Goal: Task Accomplishment & Management: Use online tool/utility

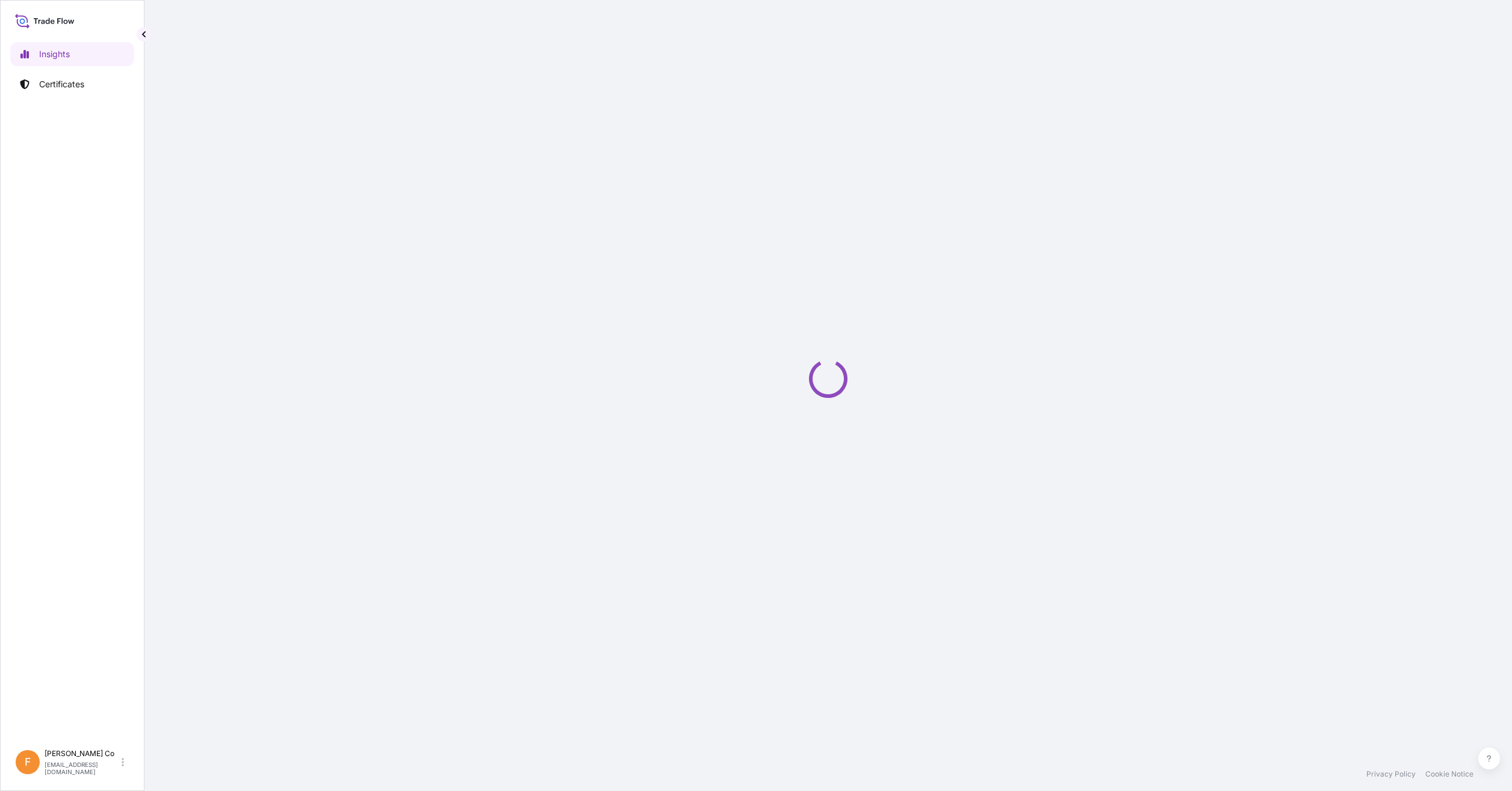
select select "2025"
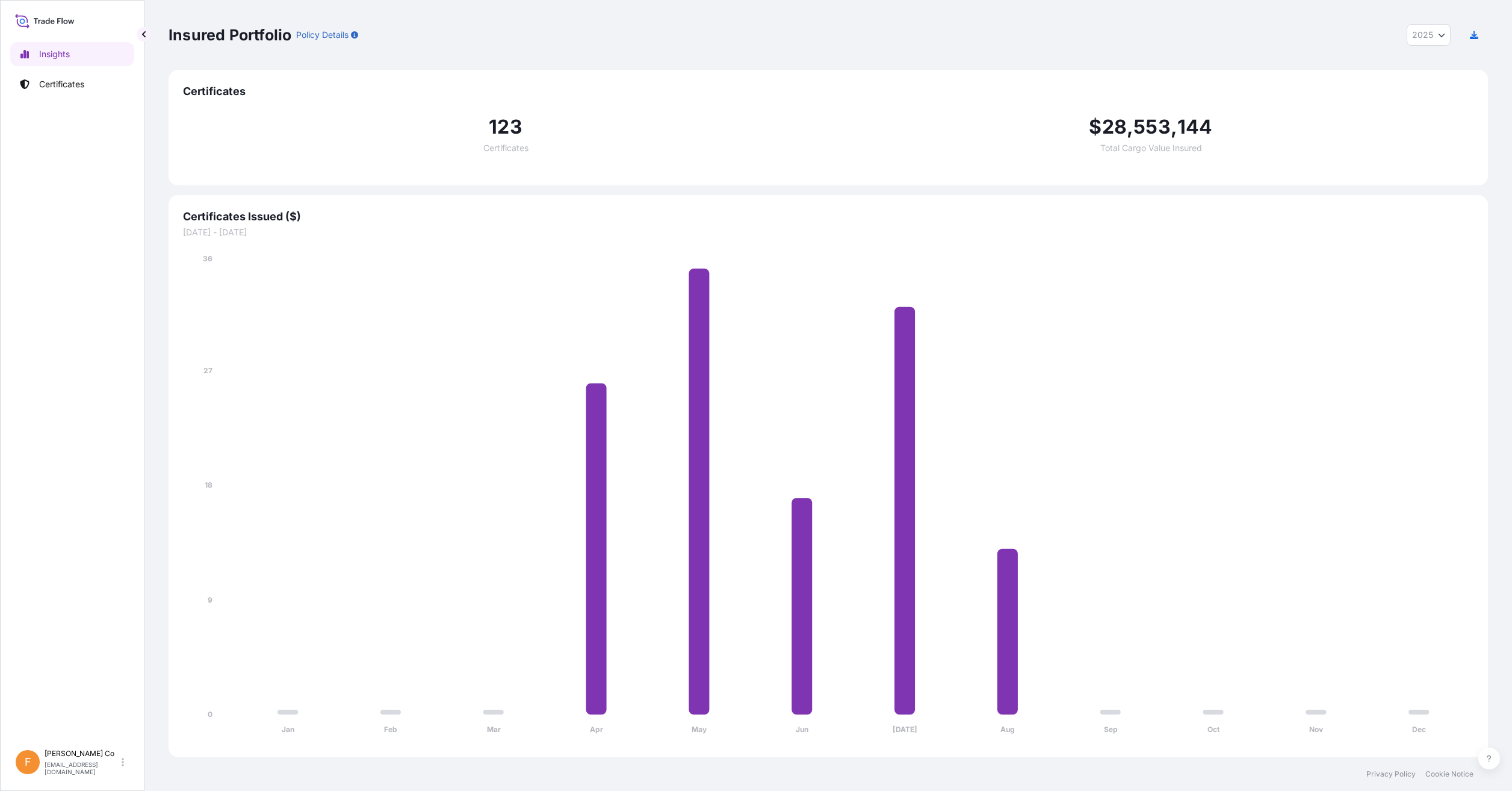
click at [67, 82] on p "Certificates" at bounding box center [62, 84] width 45 height 12
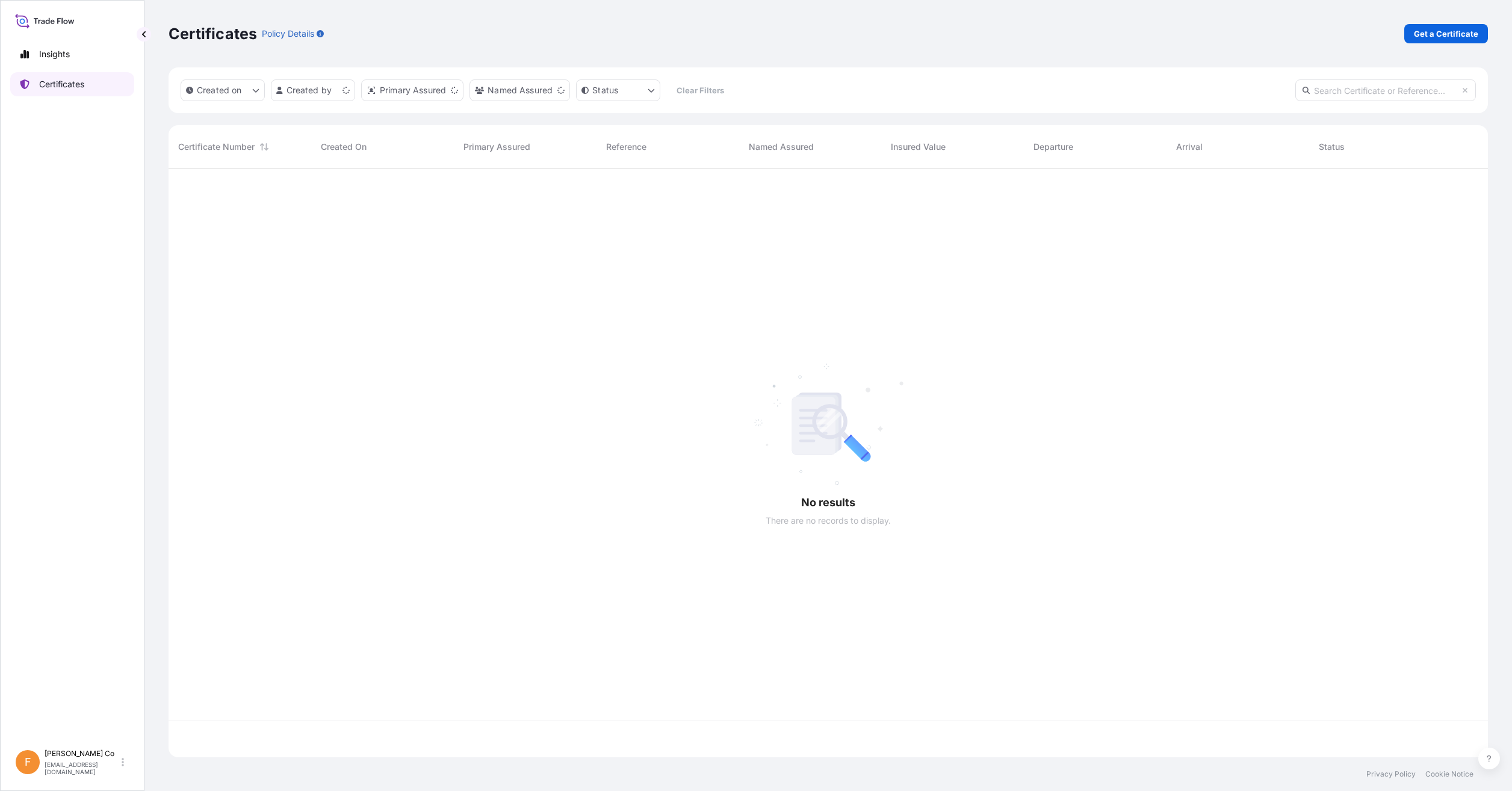
scroll to position [586, 1310]
click at [1363, 80] on input "text" at bounding box center [1385, 90] width 180 height 21
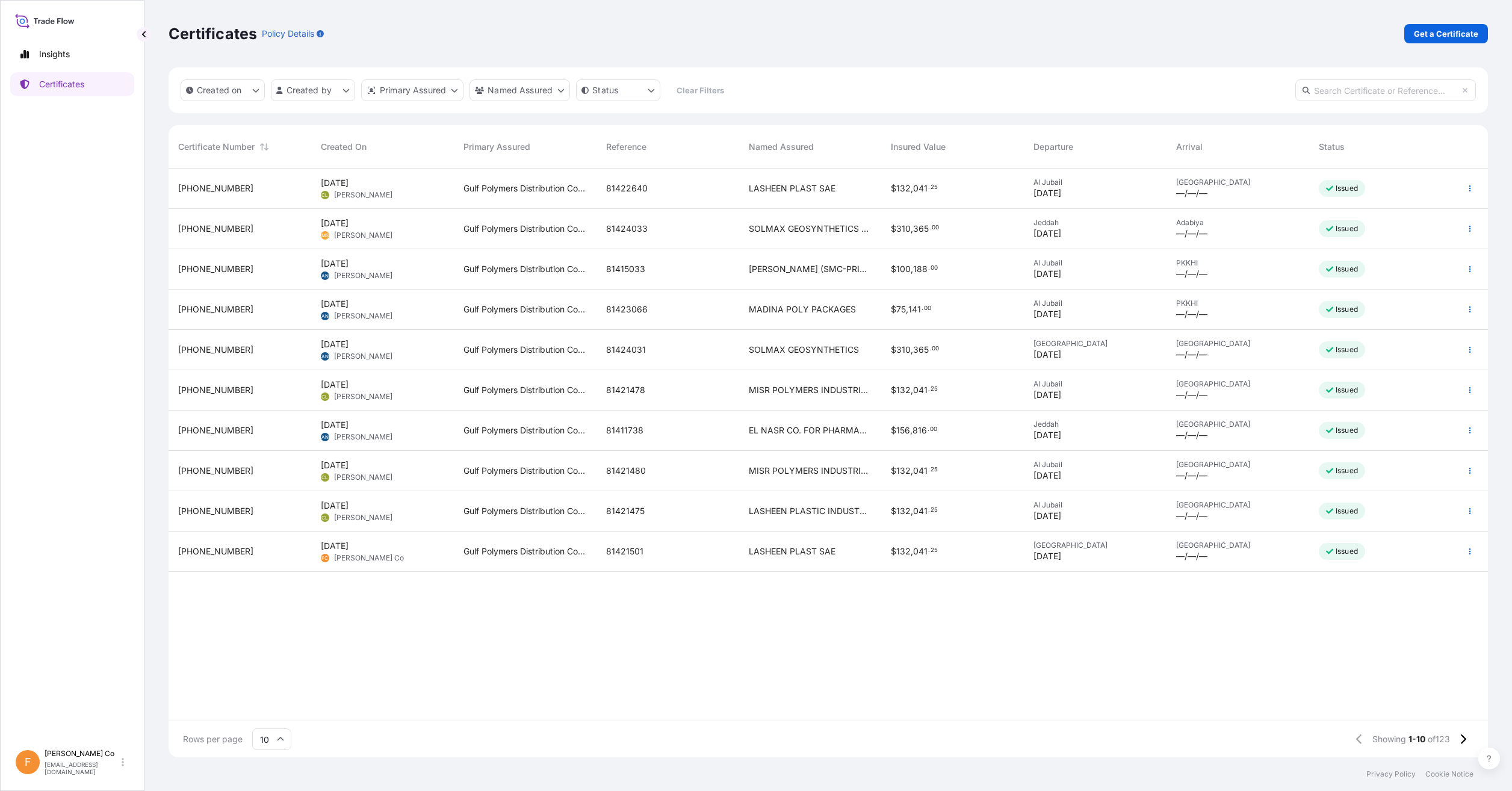
click at [1370, 94] on input "text" at bounding box center [1385, 90] width 180 height 21
type input "101198"
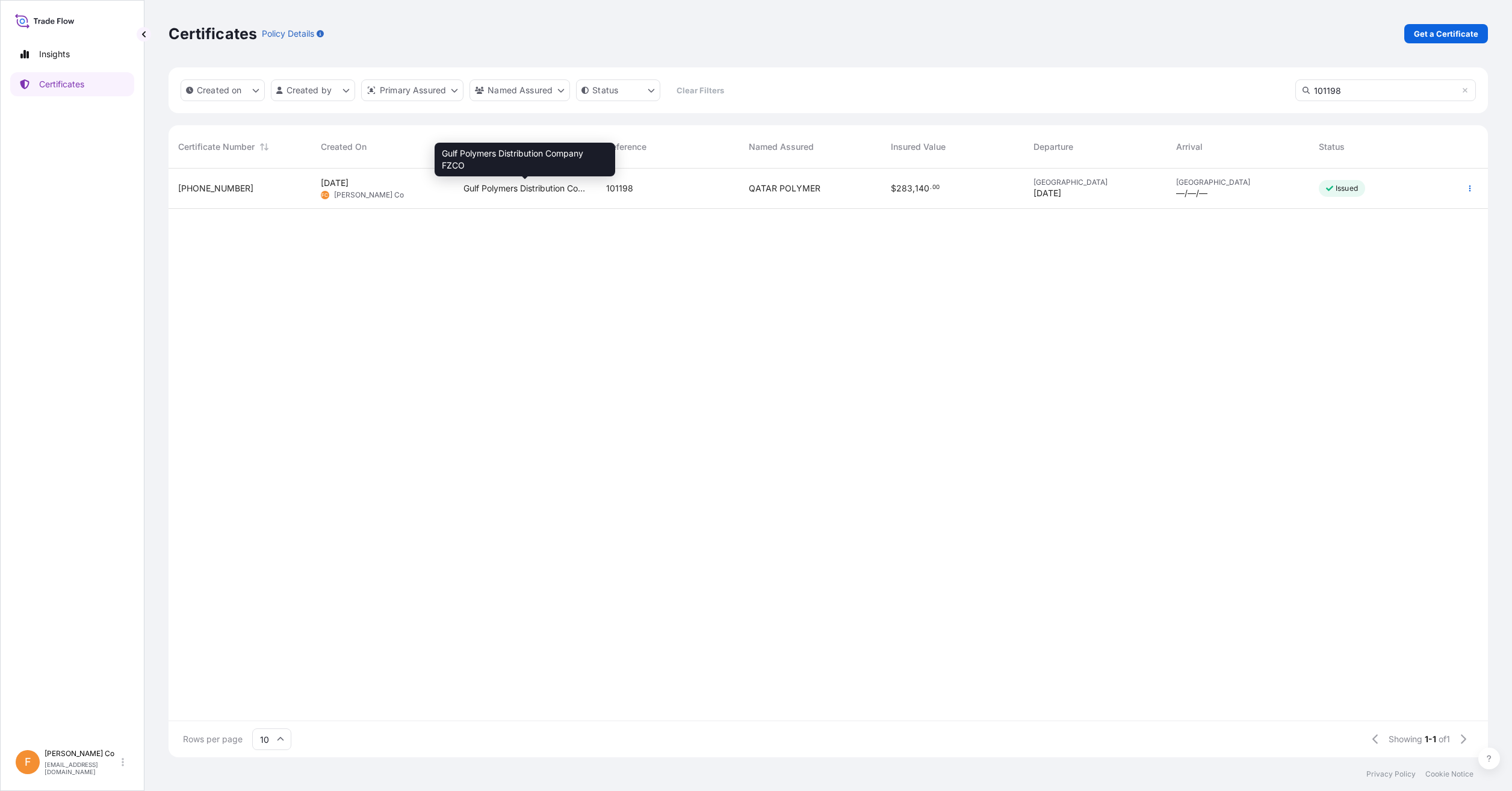
click at [555, 191] on span "Gulf Polymers Distribution Company FZCO" at bounding box center [525, 189] width 124 height 12
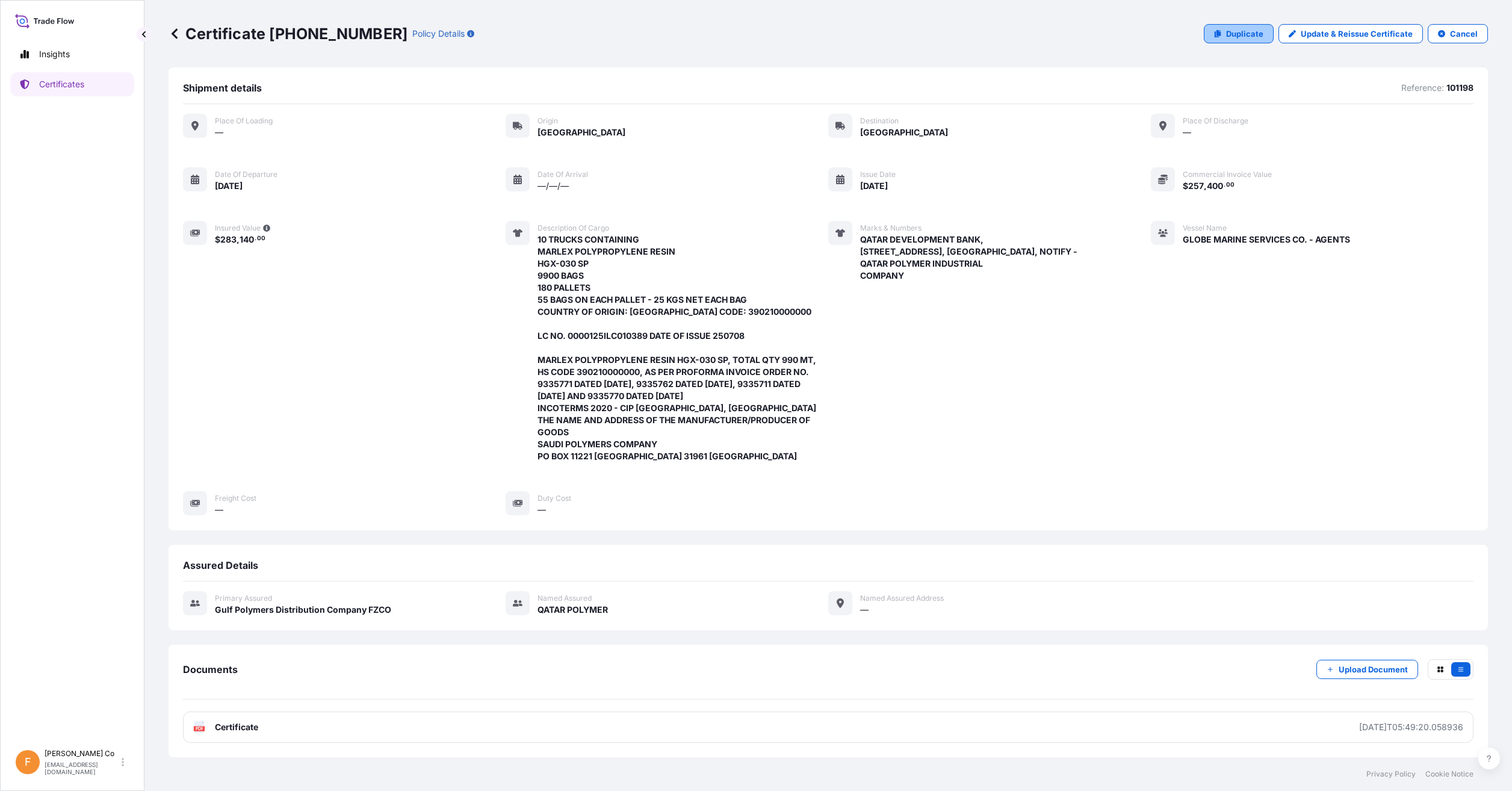
click at [1250, 30] on p "Duplicate" at bounding box center [1244, 33] width 37 height 12
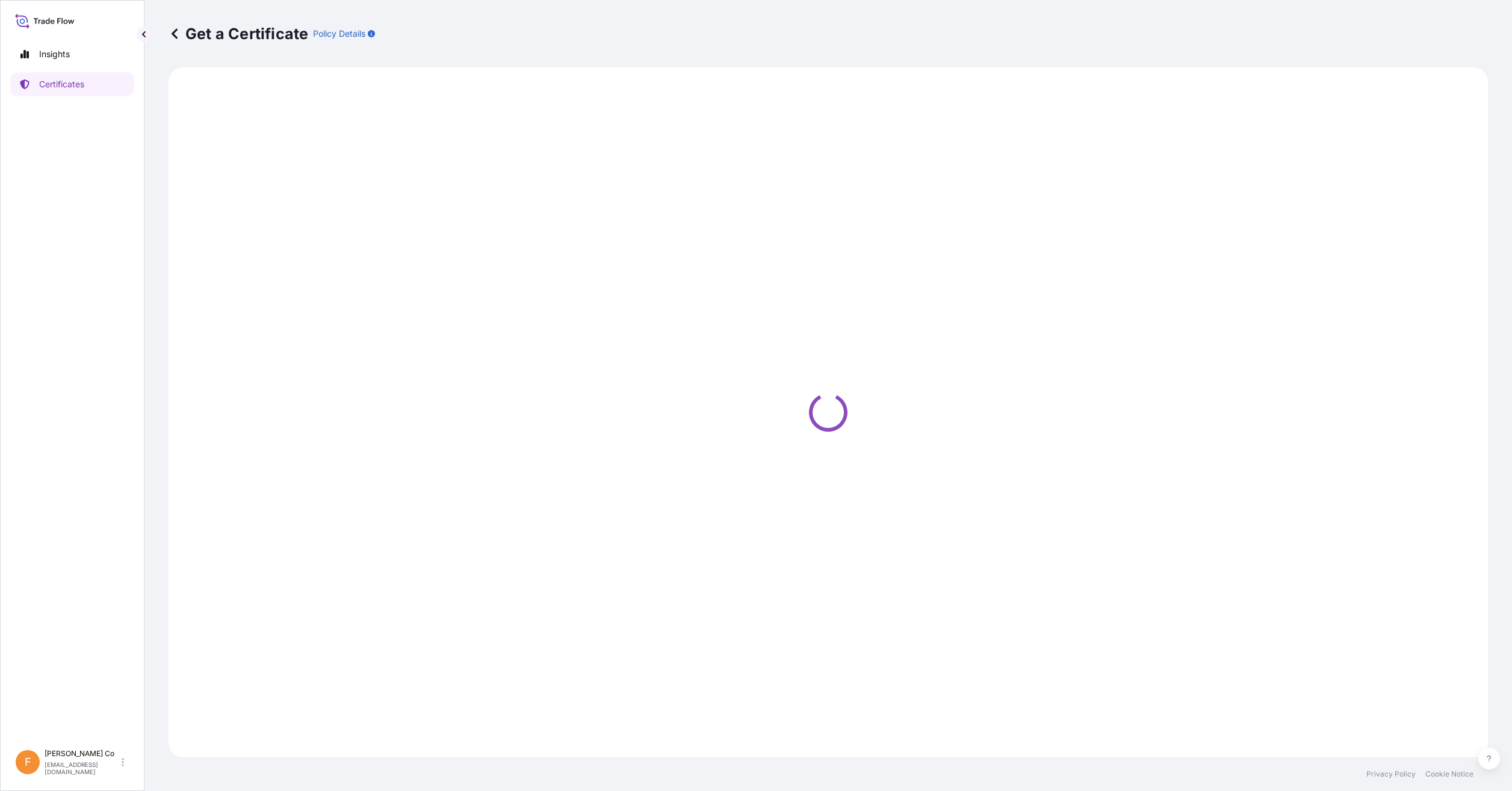
select select "Road"
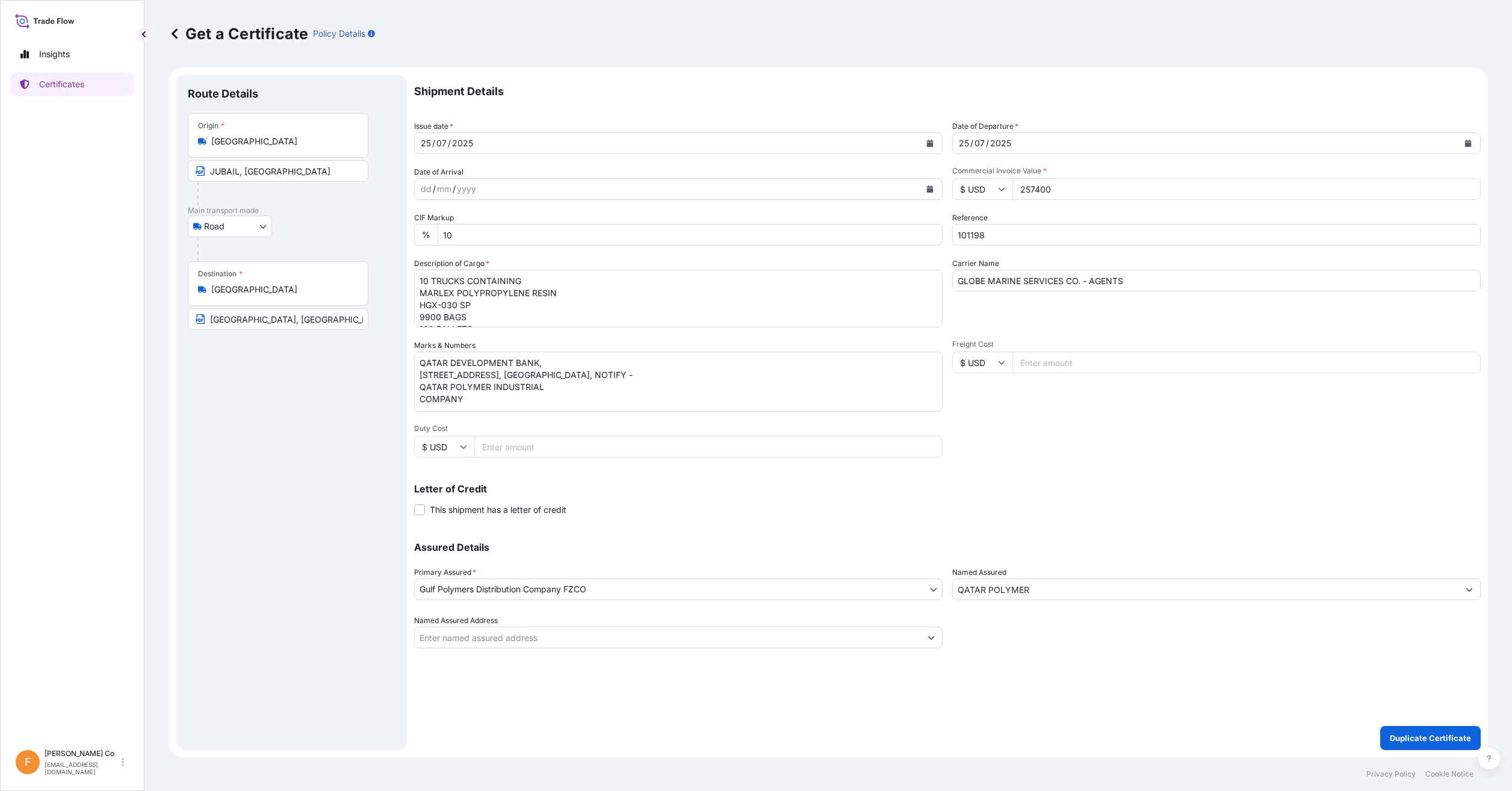
select select "31643"
drag, startPoint x: 1005, startPoint y: 226, endPoint x: 787, endPoint y: 251, distance: 219.4
click at [797, 251] on div "Shipment Details Issue date * [DATE] Date of Departure * [DATE] Date of Arrival…" at bounding box center [947, 361] width 1067 height 573
type input "101303"
click at [503, 136] on div "[DATE]" at bounding box center [667, 142] width 505 height 21
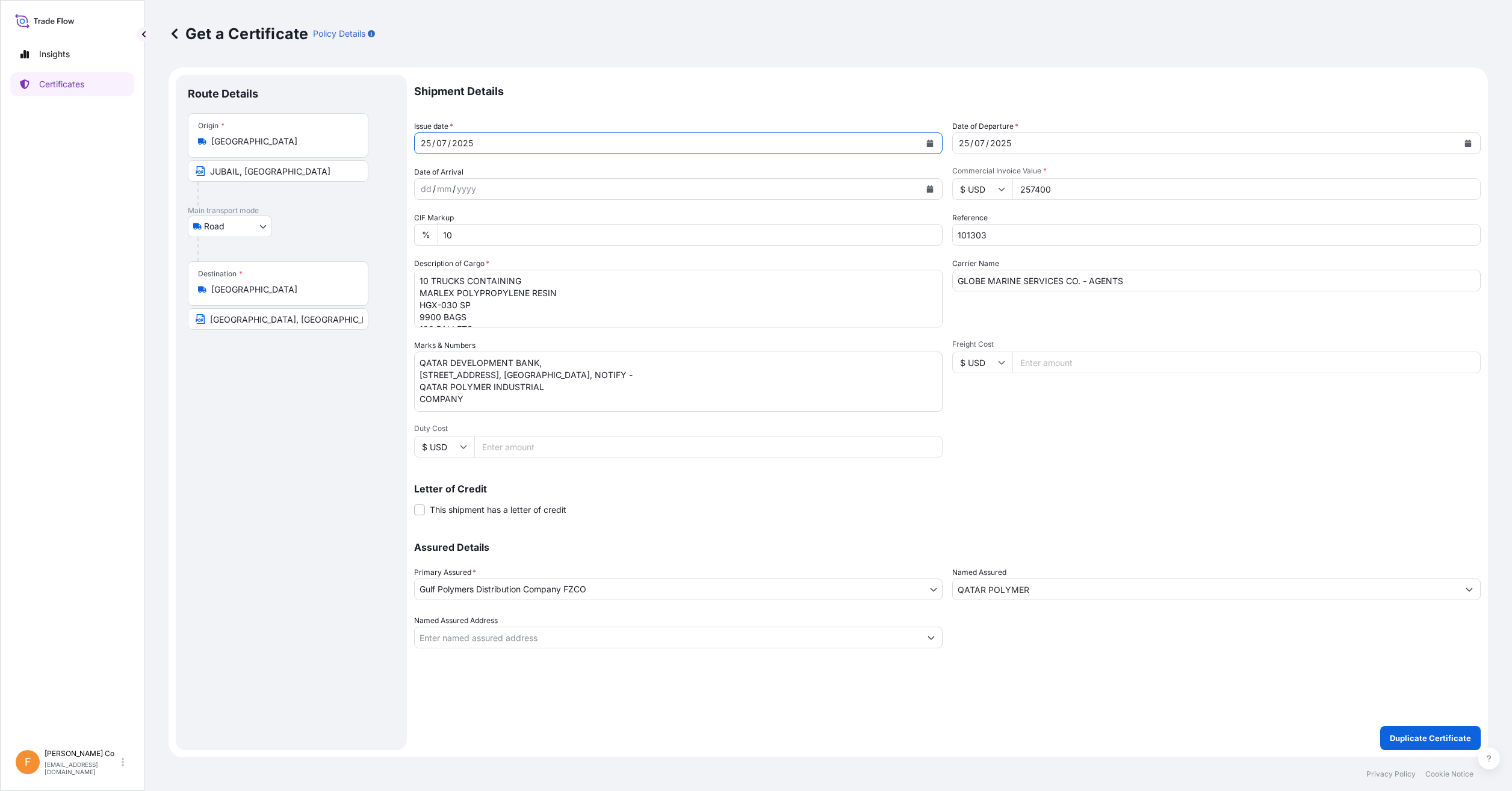
click at [928, 139] on button "Calendar" at bounding box center [929, 143] width 19 height 19
click at [569, 174] on button "Next" at bounding box center [568, 178] width 27 height 19
click at [506, 239] on div "7" at bounding box center [503, 245] width 21 height 21
click at [1469, 136] on button "Calendar" at bounding box center [1467, 143] width 19 height 19
click at [1104, 176] on icon "Next" at bounding box center [1106, 178] width 7 height 7
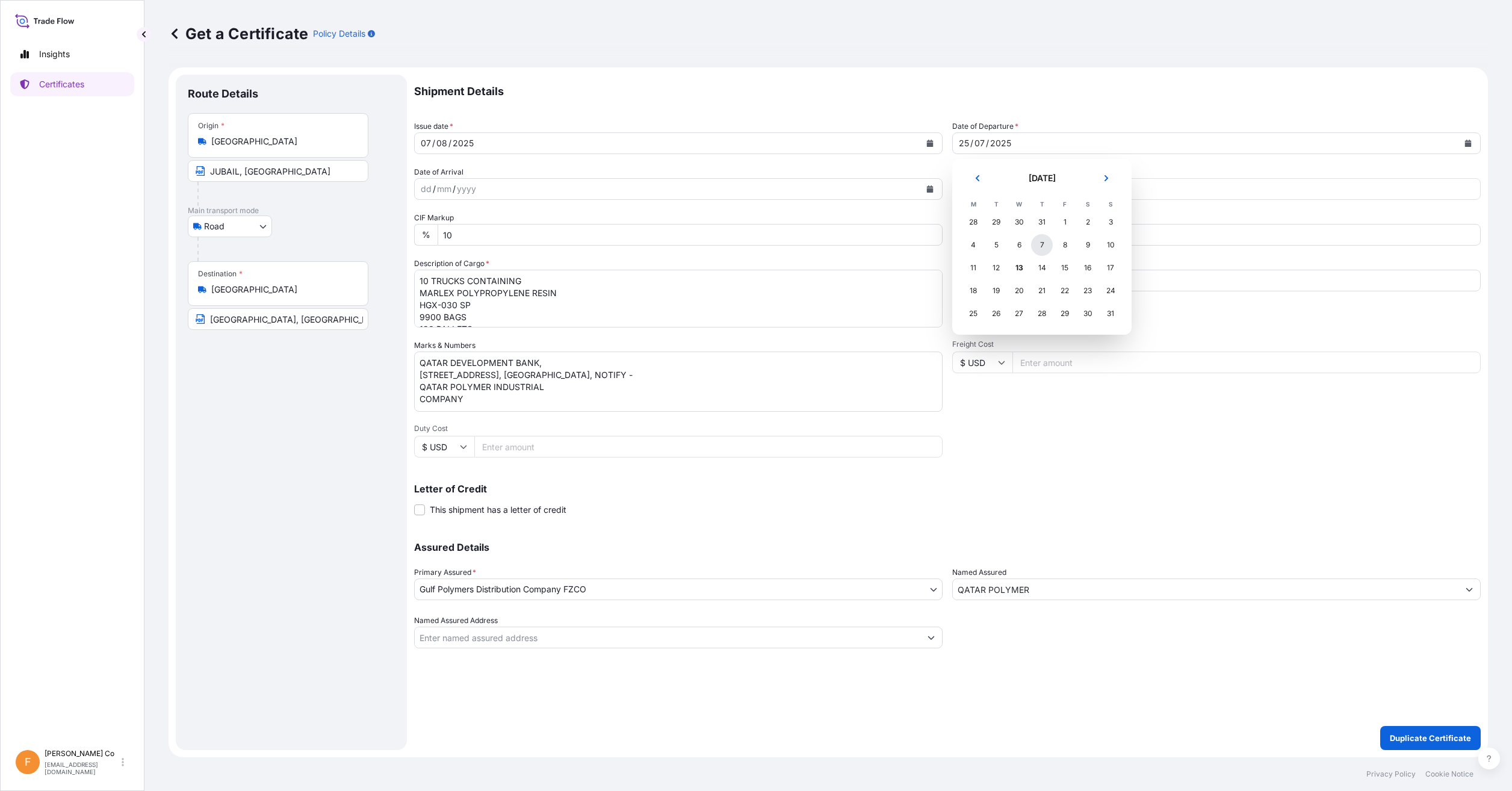
click at [1040, 243] on div "7" at bounding box center [1041, 245] width 21 height 21
drag, startPoint x: 1071, startPoint y: 191, endPoint x: 708, endPoint y: 195, distance: 363.0
click at [712, 194] on div "Shipment Details Issue date * [DATE] Date of Departure * [DATE] Date of Arrival…" at bounding box center [947, 361] width 1067 height 573
type input "252450"
click at [1001, 235] on input "101303" at bounding box center [1217, 234] width 529 height 21
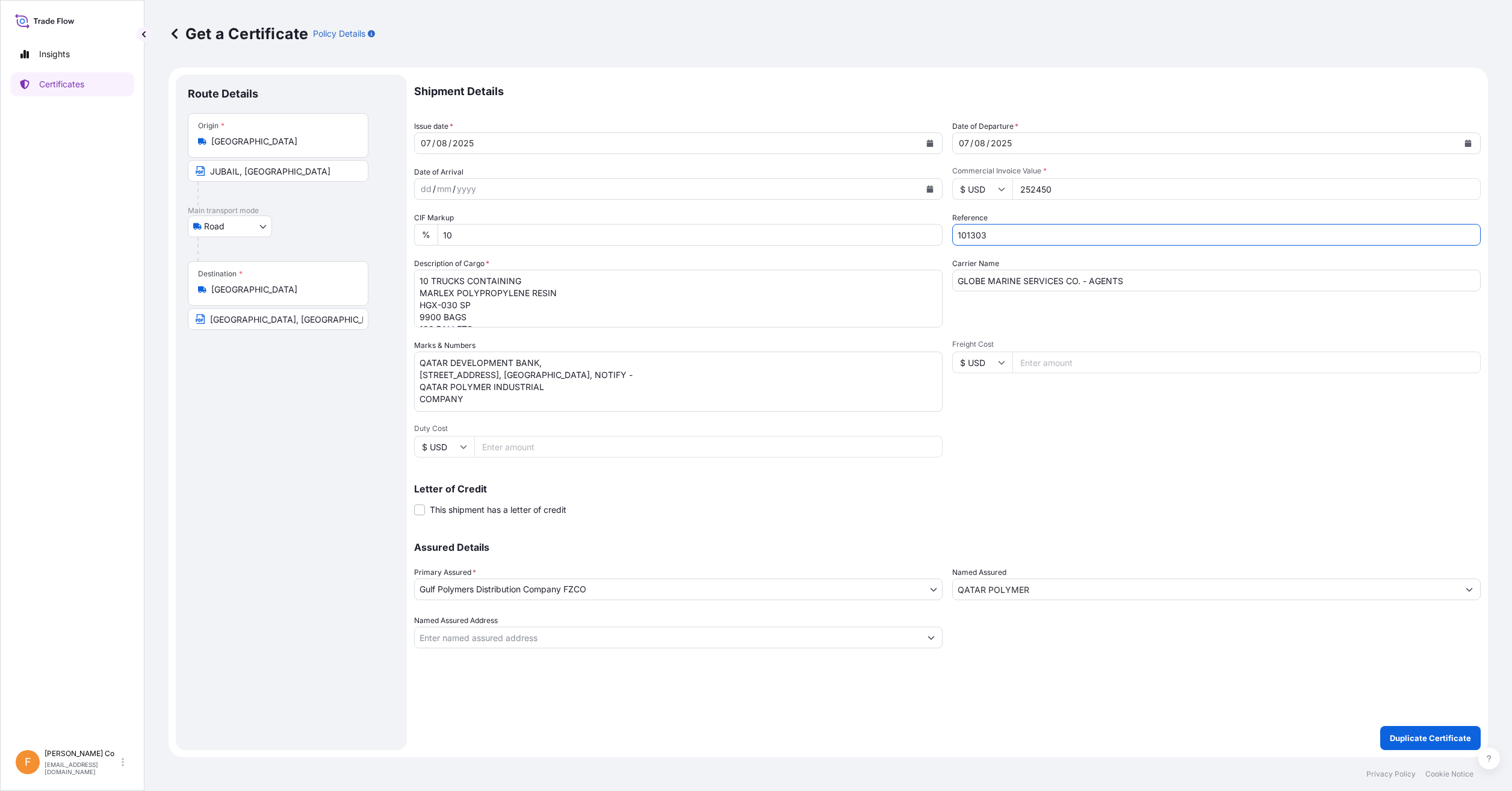
click at [1123, 474] on div "Letter of Credit This shipment has a letter of credit Letter of credit * Letter…" at bounding box center [947, 492] width 1067 height 46
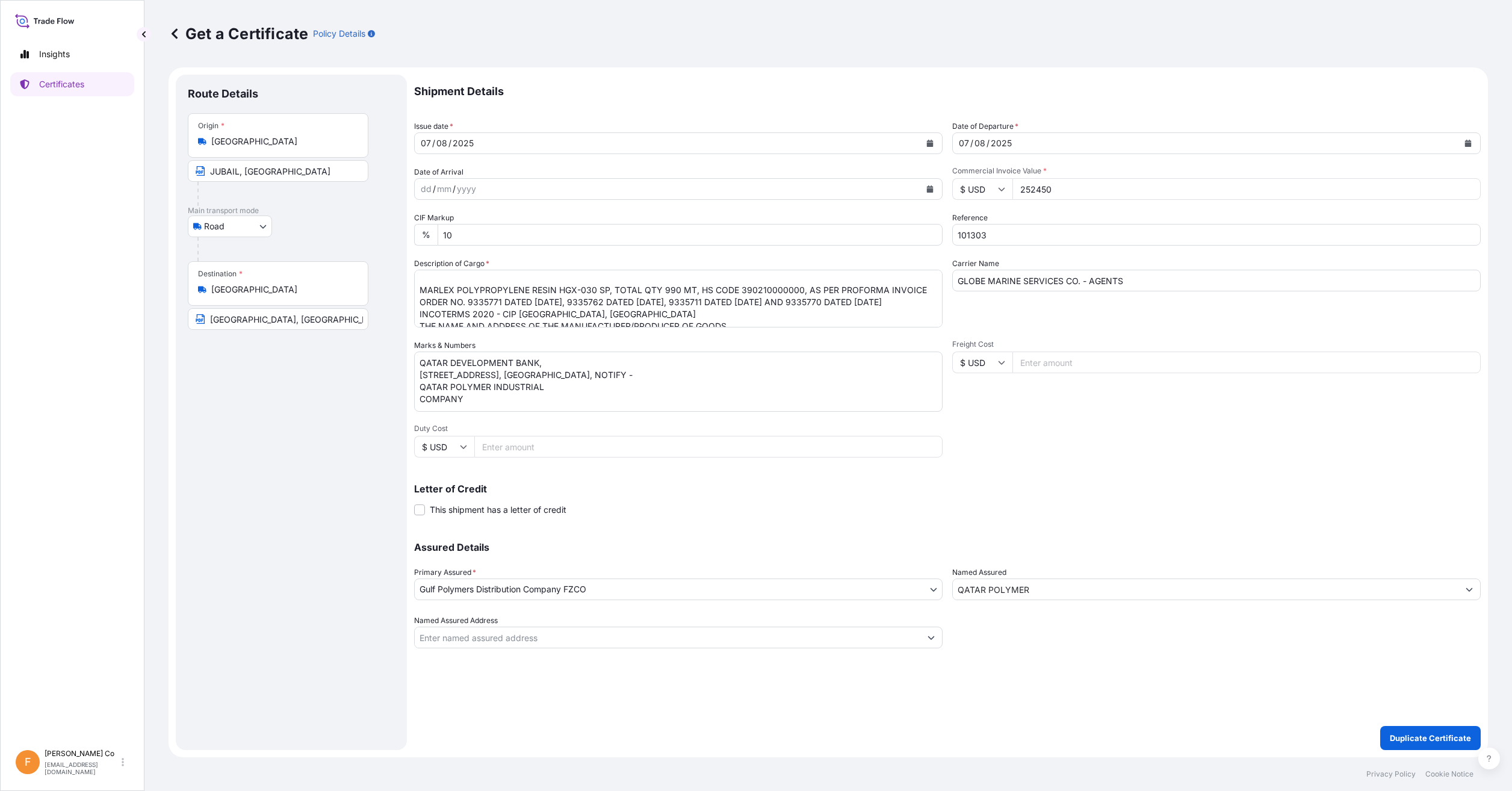
scroll to position [120, 0]
click at [728, 319] on textarea "10 TRUCKS CONTAINING MARLEX POLYPROPYLENE RESIN HGX-030 SP 9900 BAGS 180 PALLET…" at bounding box center [679, 298] width 529 height 57
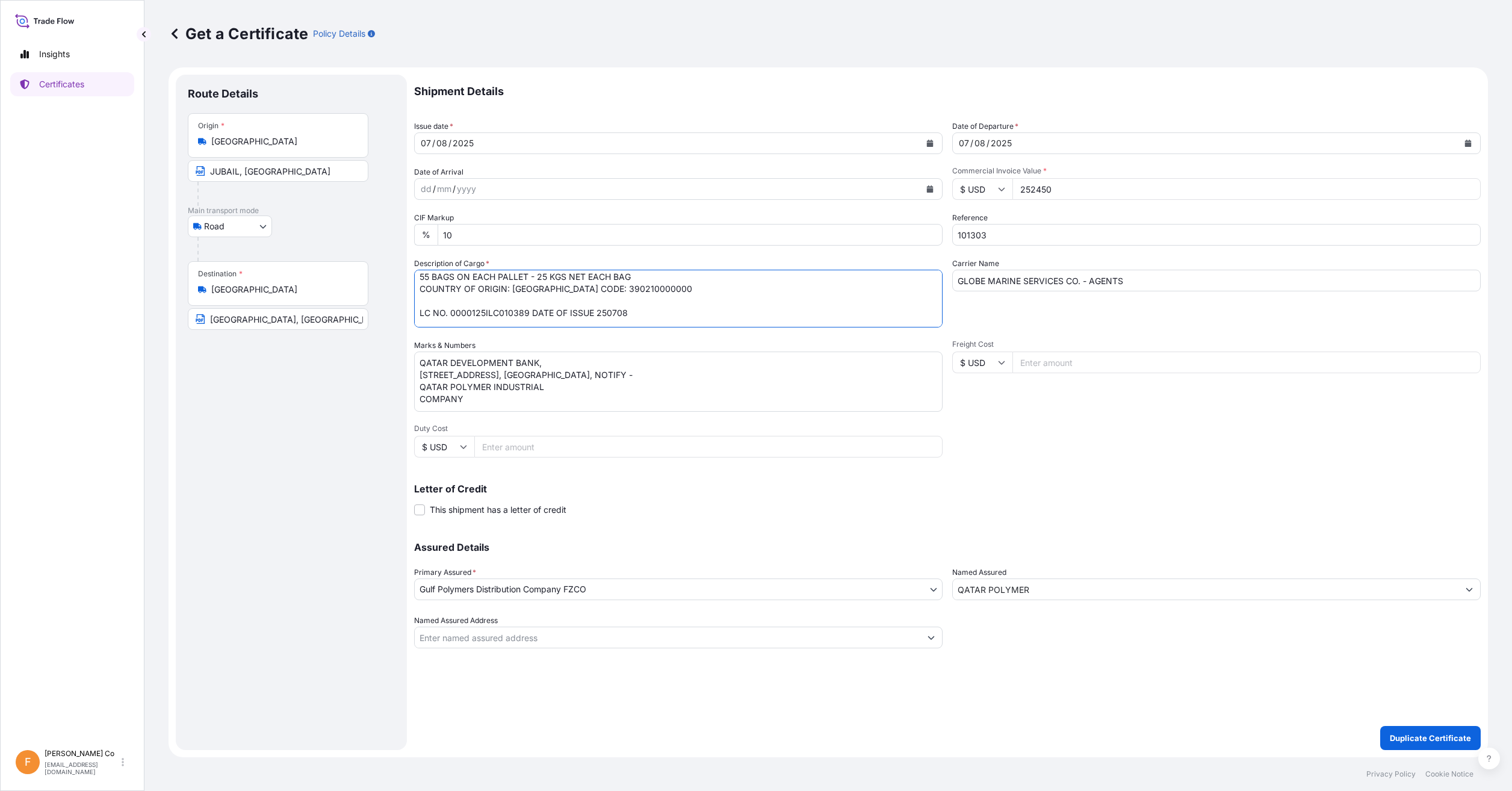
scroll to position [0, 0]
click at [684, 294] on textarea "10 TRUCKS CONTAINING MARLEX POLYPROPYLENE RESIN HGX-030 SP 9900 BAGS 180 PALLET…" at bounding box center [679, 298] width 529 height 57
paste textarea "440 DATE OF ISSUE 250728 MARLEX POLYPROPYLENE RESIN HGX-030 SP, TOTAL QTY 247.5…"
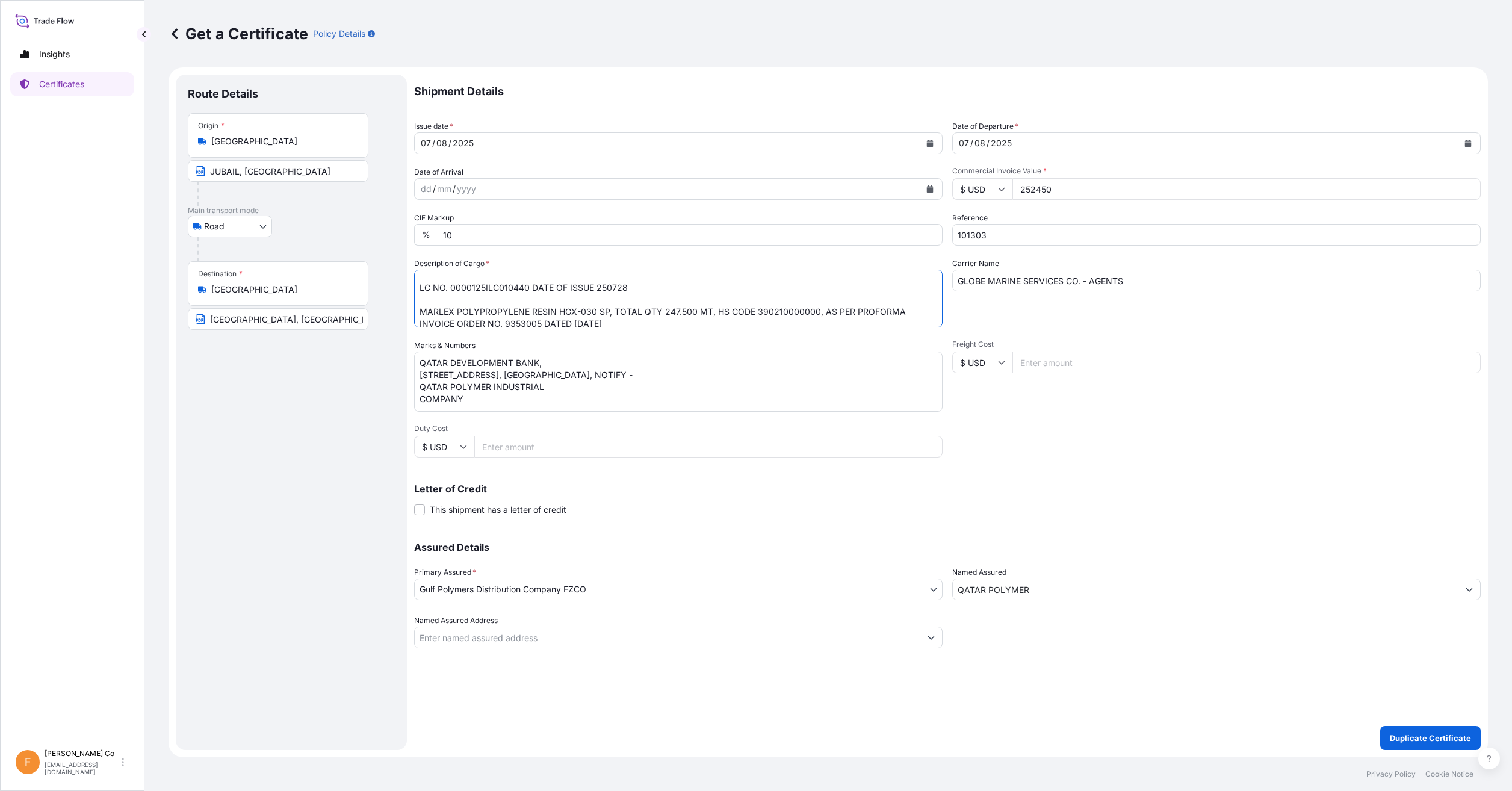
type textarea "10 TRUCKS CONTAINING MARLEX POLYPROPYLENE RESIN HGX-030 SP 9900 BAGS 180 PALLET…"
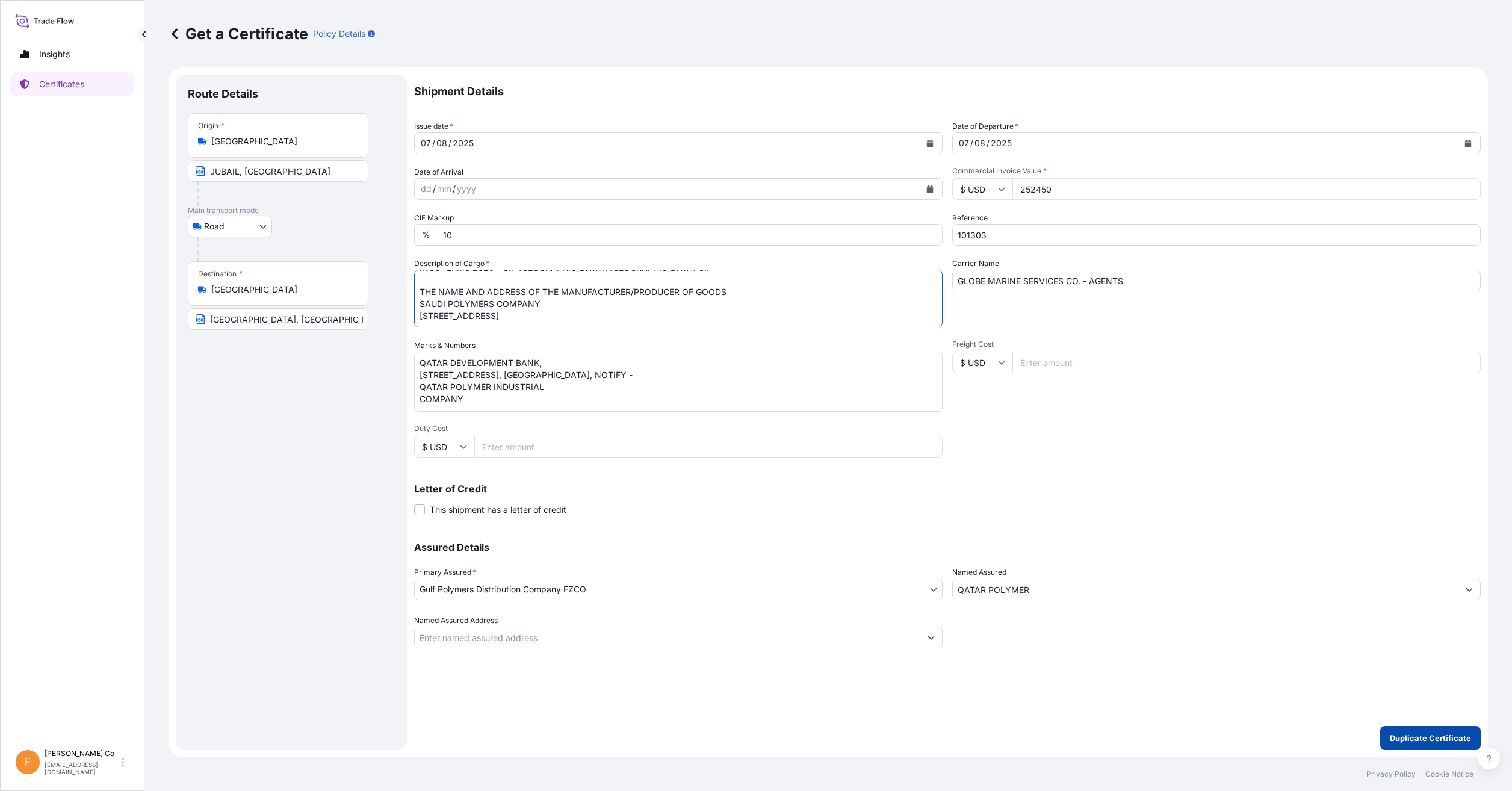
click at [1430, 736] on p "Duplicate Certificate" at bounding box center [1430, 738] width 82 height 12
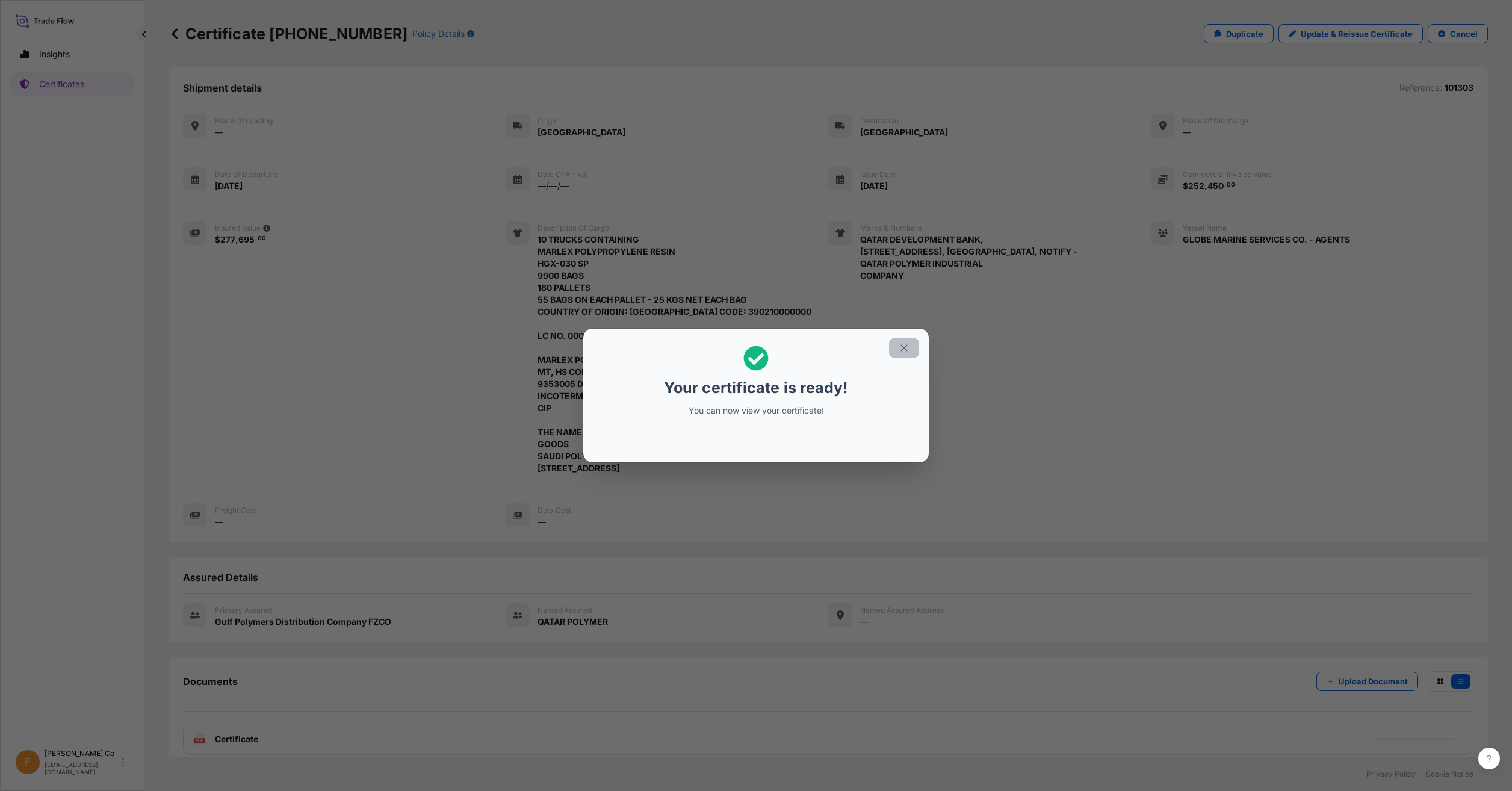
click at [902, 344] on icon "button" at bounding box center [904, 347] width 11 height 11
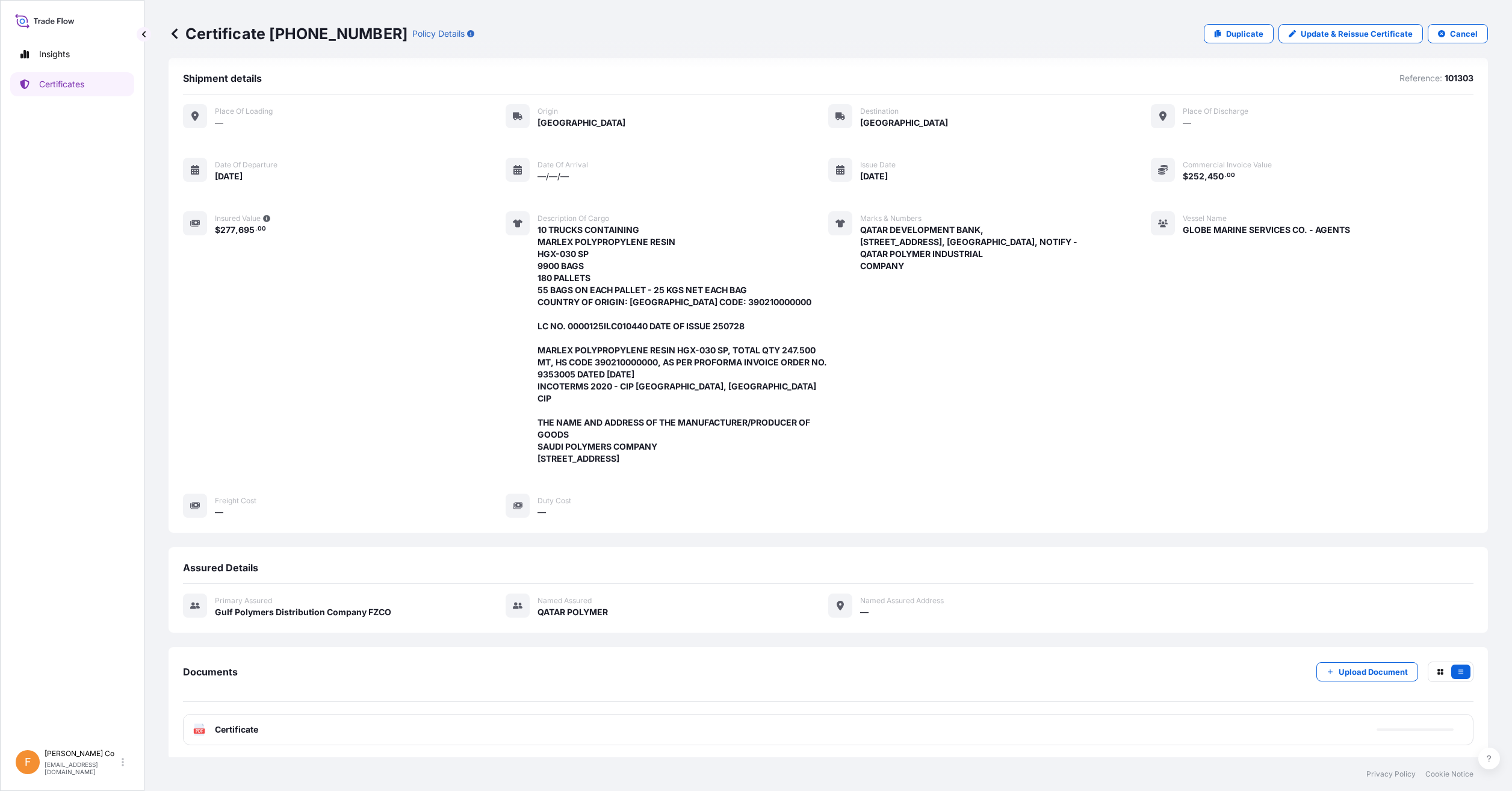
scroll to position [12, 0]
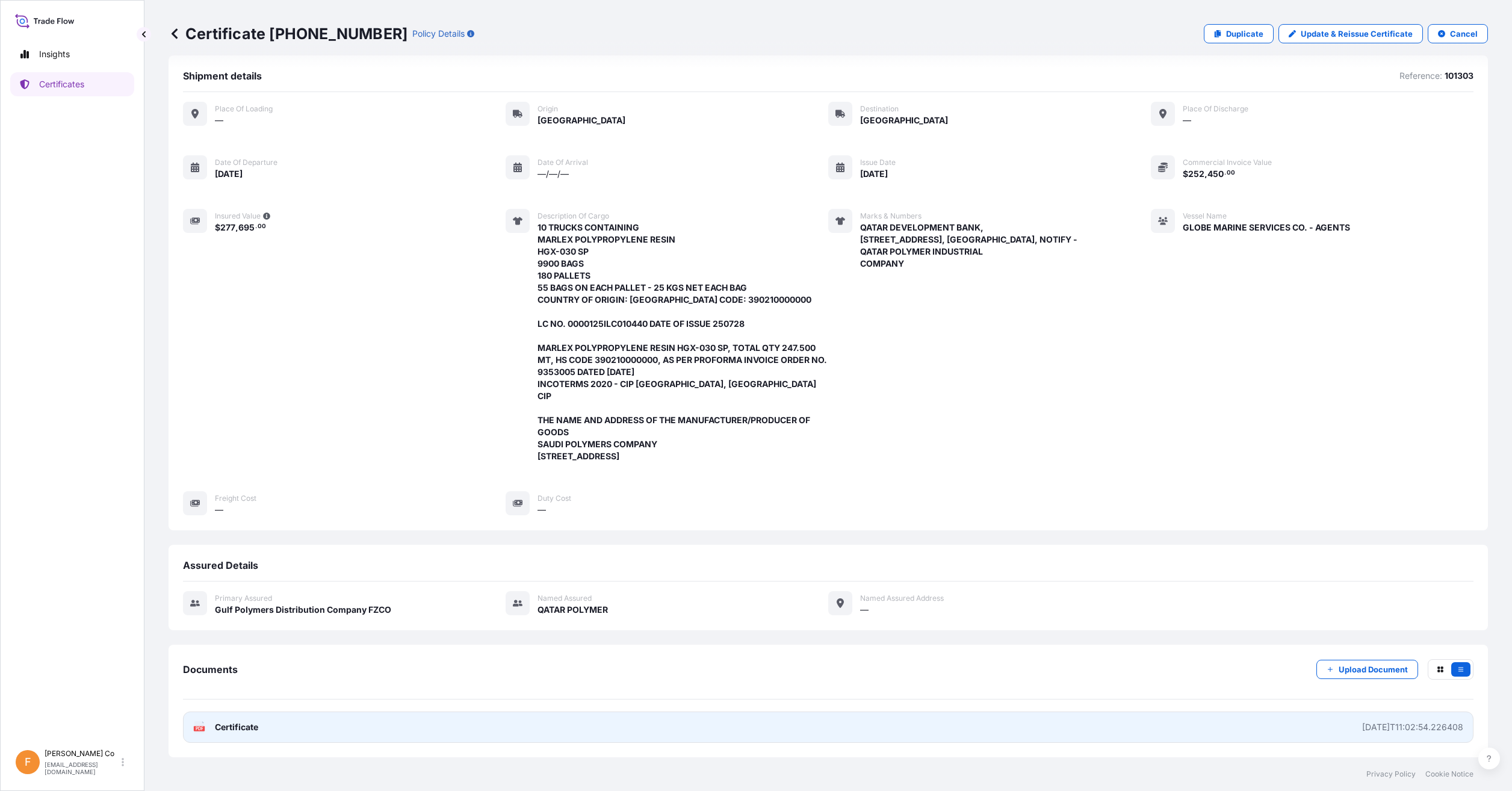
click at [464, 725] on link "PDF Certificate [DATE]T11:02:54.226408" at bounding box center [828, 727] width 1291 height 31
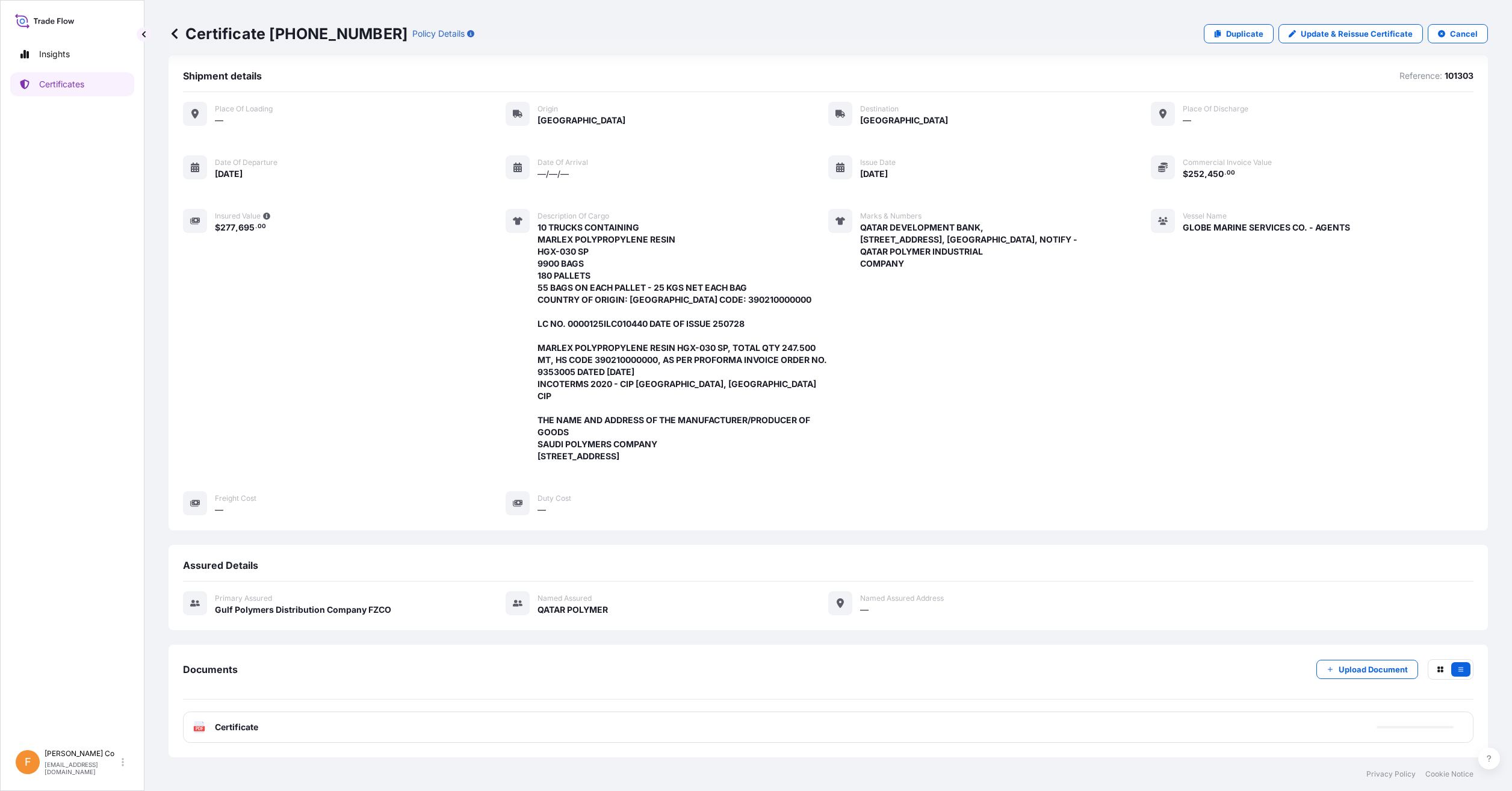
click at [553, 697] on div "Documents Upload Document" at bounding box center [828, 679] width 1291 height 40
